Goal: Task Accomplishment & Management: Manage account settings

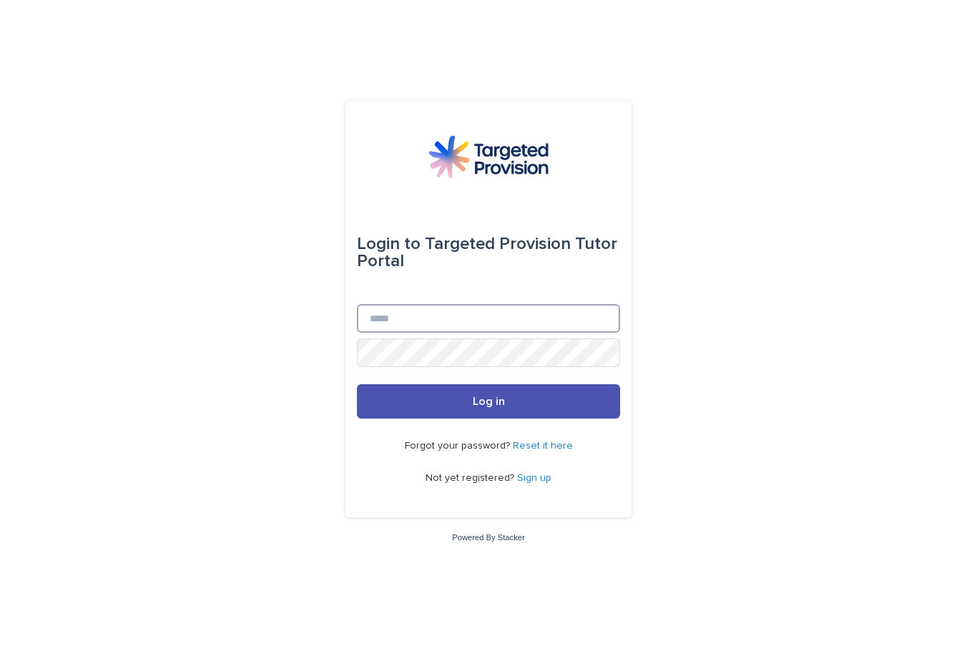
type input "**********"
click at [489, 419] on button "Log in" at bounding box center [488, 401] width 263 height 34
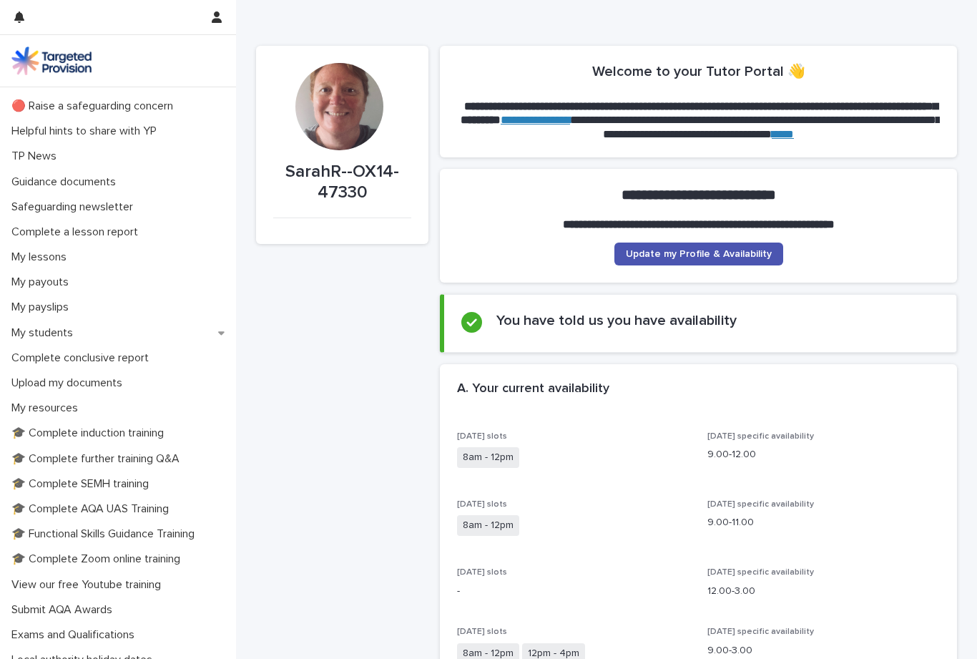
scroll to position [41, 0]
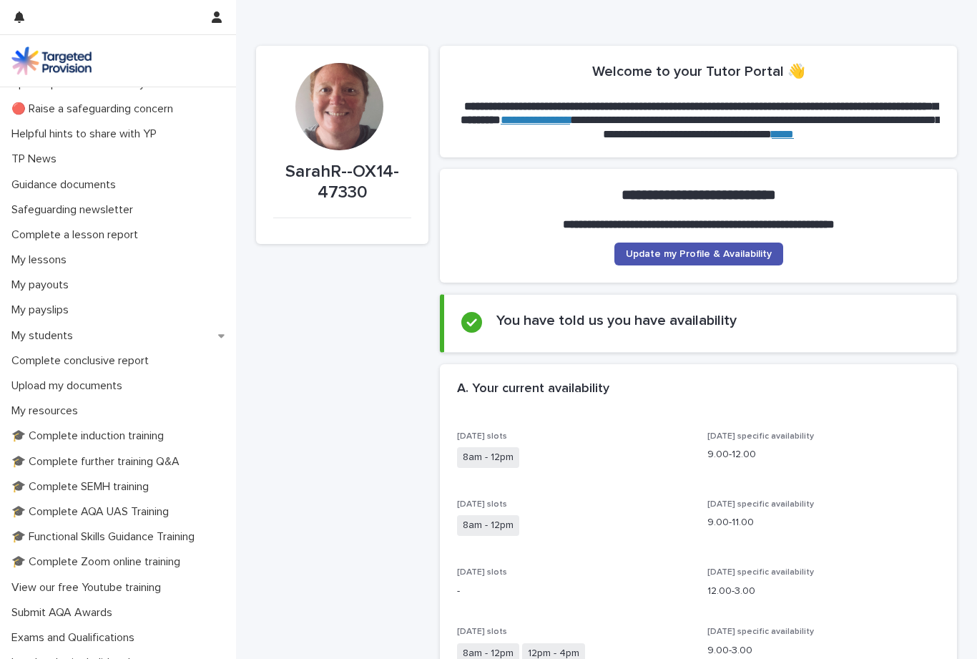
click at [205, 338] on div "My students" at bounding box center [118, 335] width 236 height 25
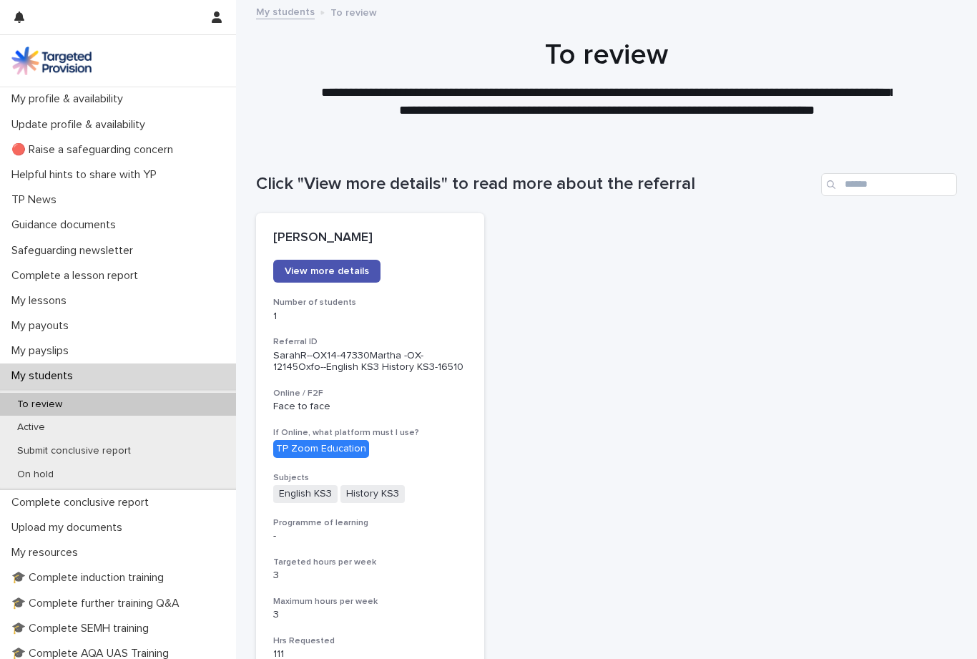
click at [71, 426] on div "Active" at bounding box center [118, 428] width 236 height 24
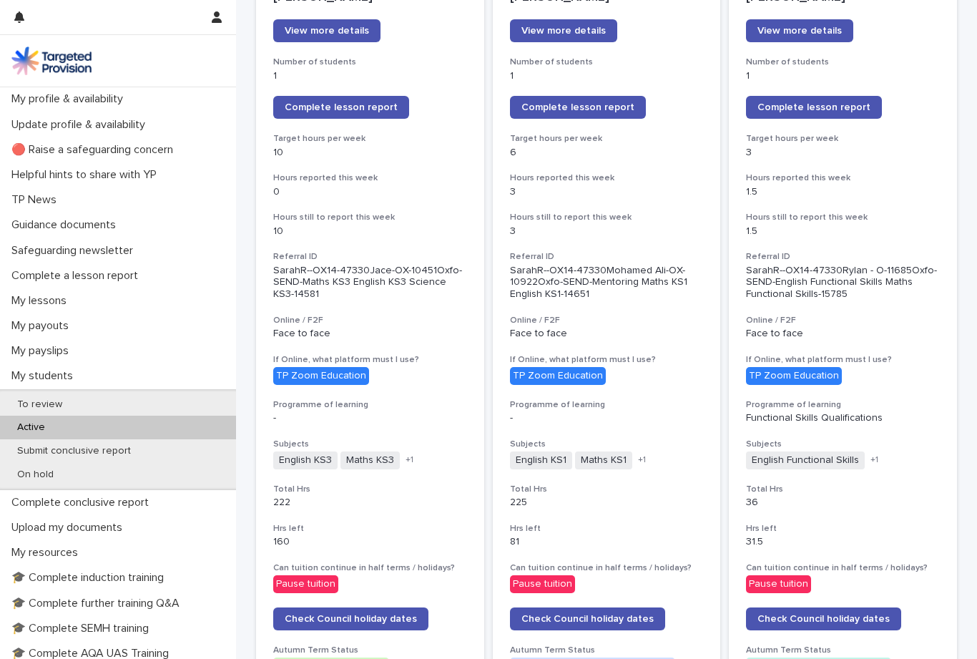
scroll to position [240, 0]
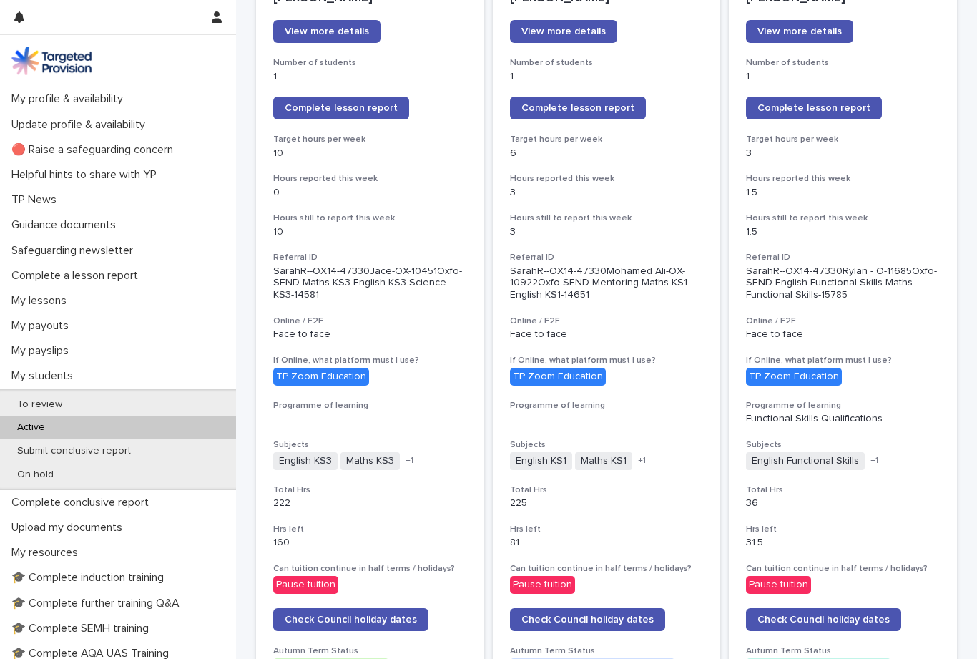
click at [220, 17] on icon "button" at bounding box center [217, 16] width 10 height 11
click at [226, 20] on div at bounding box center [488, 329] width 977 height 659
click at [93, 102] on p "My profile & availability" at bounding box center [70, 99] width 129 height 14
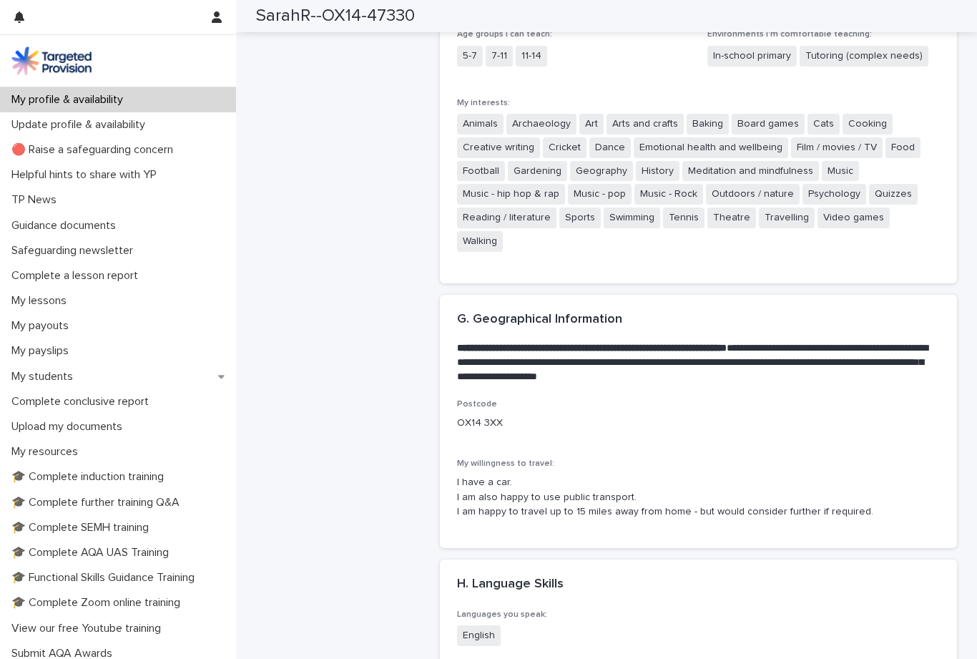
scroll to position [2283, 0]
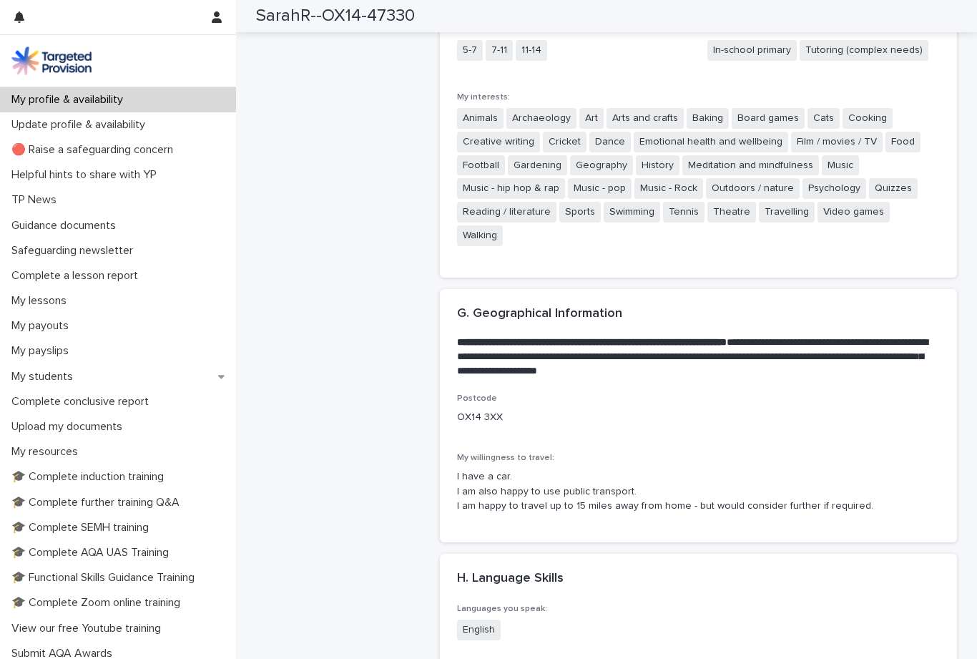
click at [903, 554] on div "H. Language Skills •••" at bounding box center [698, 579] width 517 height 50
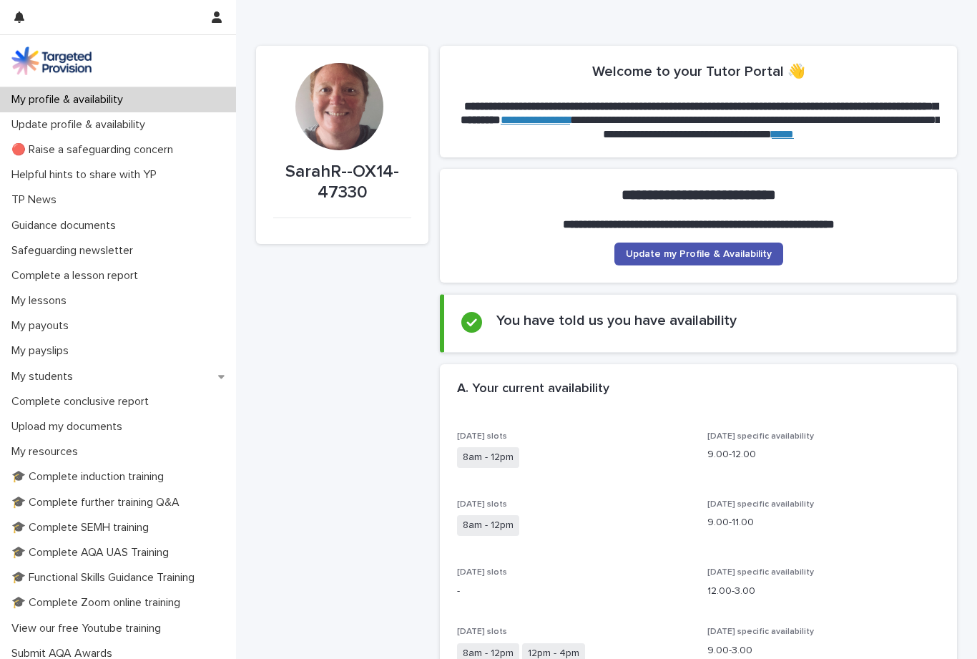
scroll to position [0, 0]
click at [570, 120] on link "**********" at bounding box center [535, 119] width 69 height 11
click at [348, 181] on p "SarahR--OX14-47330" at bounding box center [342, 182] width 138 height 41
